Goal: Transaction & Acquisition: Book appointment/travel/reservation

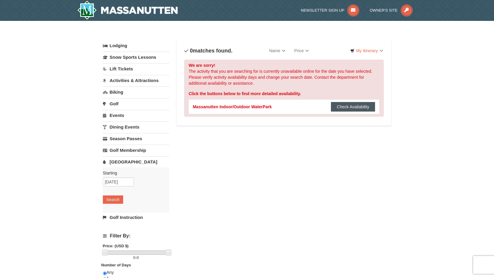
click at [355, 106] on button "Check Availability" at bounding box center [353, 107] width 44 height 10
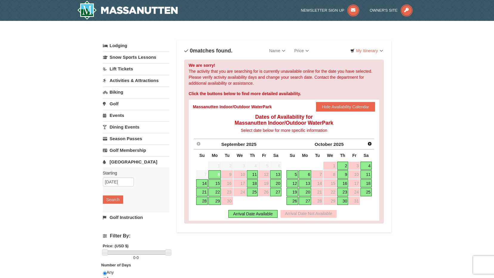
click at [369, 173] on link "11" at bounding box center [365, 174] width 11 height 8
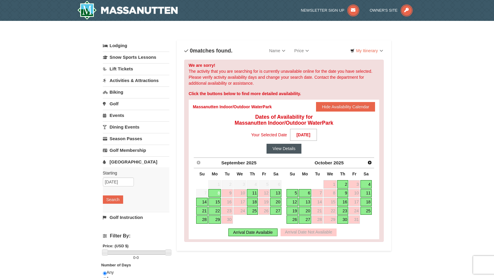
click at [293, 149] on button "View Details" at bounding box center [284, 149] width 35 height 10
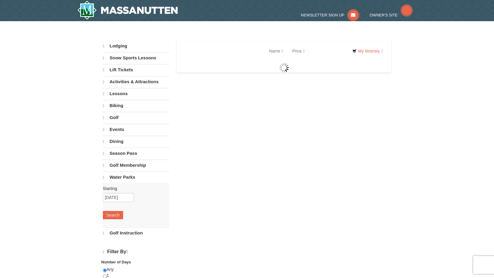
select select "9"
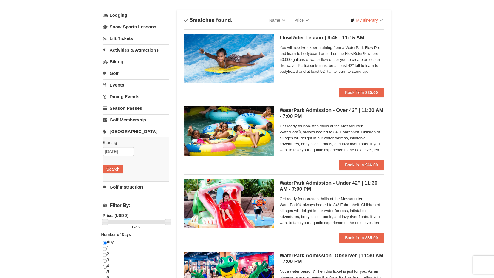
scroll to position [60, 0]
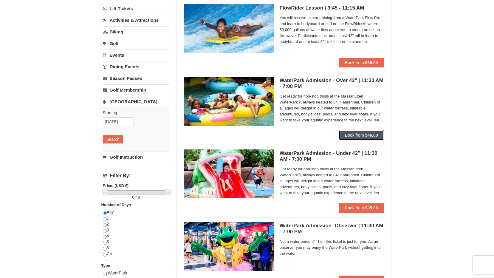
click at [362, 136] on span "Book from" at bounding box center [354, 135] width 19 height 5
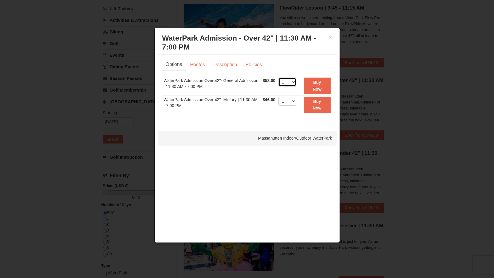
click at [293, 83] on select "1 2 3 4 5 6 7 8 9 10 11 12 13 14 15 16 17 18 19 20 21 22" at bounding box center [287, 82] width 18 height 9
select select "4"
click at [278, 78] on select "1 2 3 4 5 6 7 8 9 10 11 12 13 14 15 16 17 18 19 20 21 22" at bounding box center [287, 82] width 18 height 9
click at [317, 86] on button "Buy Now" at bounding box center [317, 86] width 27 height 16
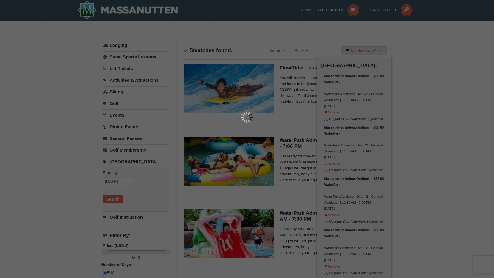
scroll to position [2, 0]
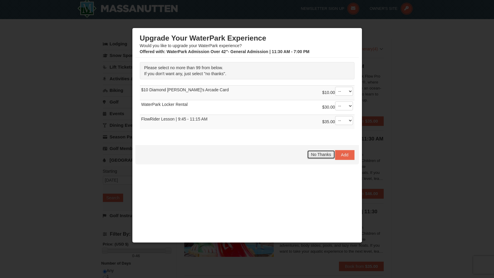
click at [322, 155] on span "No Thanks" at bounding box center [321, 154] width 20 height 5
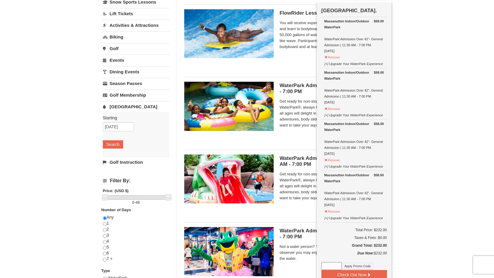
scroll to position [59, 0]
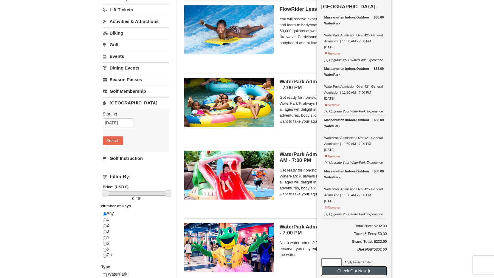
click at [362, 273] on button "Check Out Now" at bounding box center [354, 271] width 66 height 10
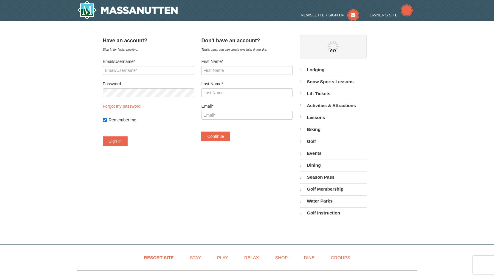
select select "9"
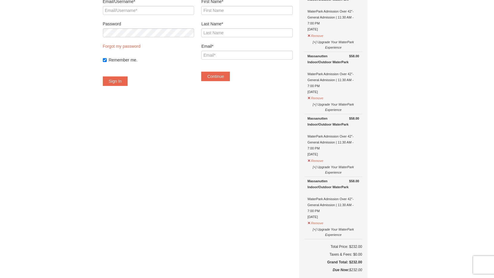
scroll to position [89, 0]
